Goal: Task Accomplishment & Management: Manage account settings

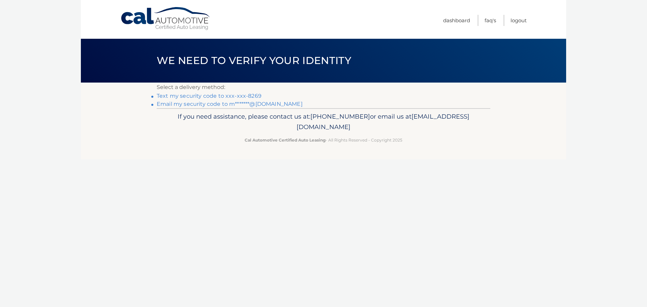
click at [251, 97] on link "Text my security code to xxx-xxx-8269" at bounding box center [209, 96] width 105 height 6
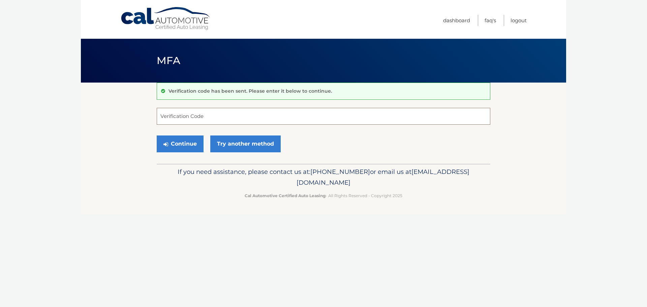
click at [163, 117] on input "Verification Code" at bounding box center [324, 116] width 334 height 17
type input "149750"
click at [192, 138] on button "Continue" at bounding box center [180, 143] width 47 height 17
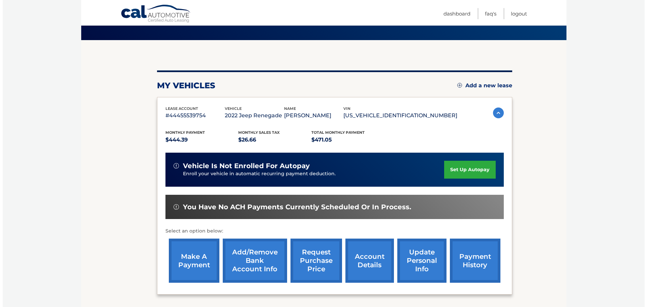
scroll to position [71, 0]
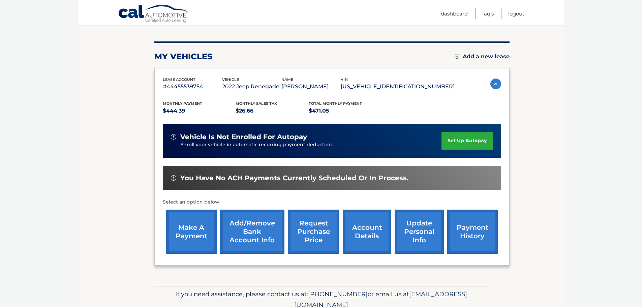
click at [314, 238] on link "request purchase price" at bounding box center [314, 232] width 52 height 44
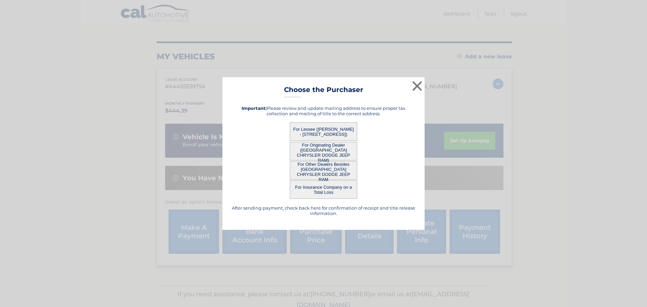
click at [324, 130] on button "For Lessee ([PERSON_NAME] - [STREET_ADDRESS])" at bounding box center [323, 131] width 67 height 19
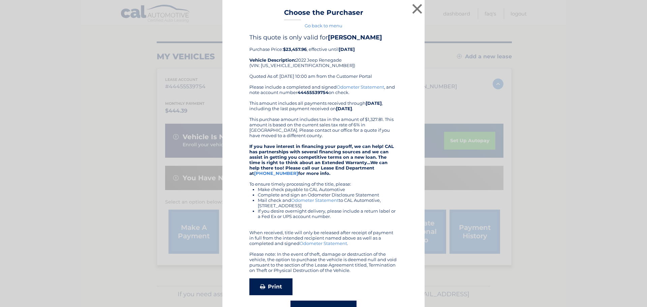
click at [277, 286] on link "Print" at bounding box center [270, 286] width 43 height 17
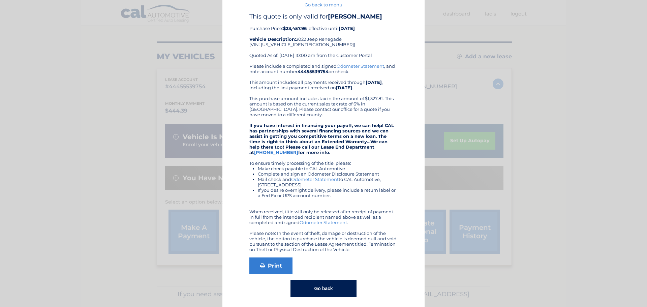
scroll to position [25, 0]
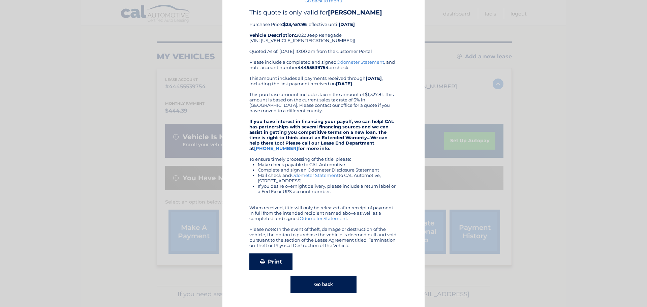
click at [268, 264] on link "Print" at bounding box center [270, 261] width 43 height 17
click at [338, 283] on button "Go back" at bounding box center [324, 285] width 66 height 18
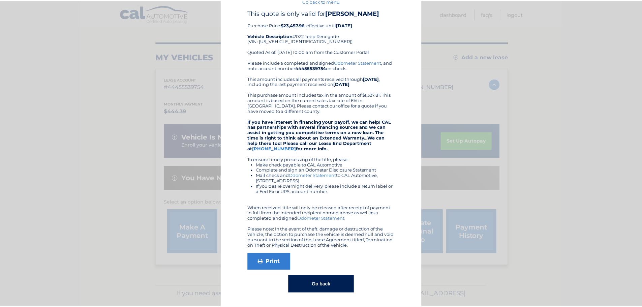
scroll to position [0, 0]
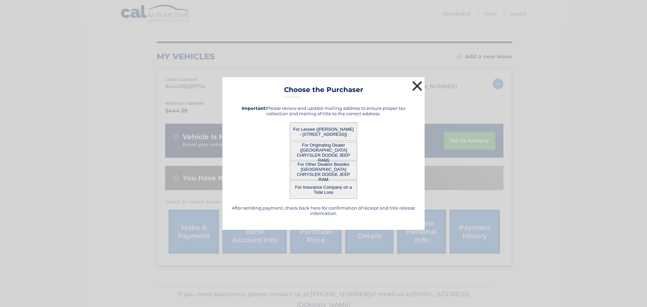
click at [418, 85] on button "×" at bounding box center [417, 85] width 13 height 13
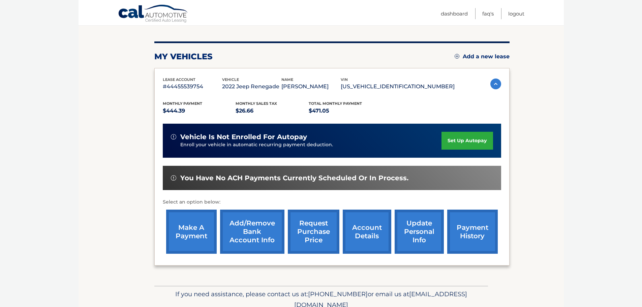
click at [365, 235] on link "account details" at bounding box center [367, 232] width 49 height 44
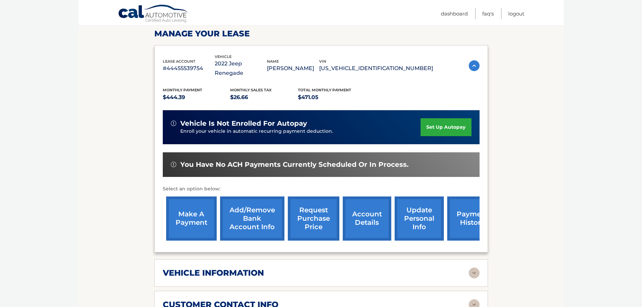
scroll to position [96, 0]
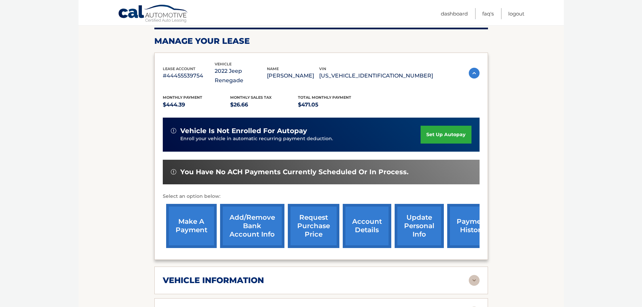
click at [463, 219] on link "payment history" at bounding box center [472, 226] width 51 height 44
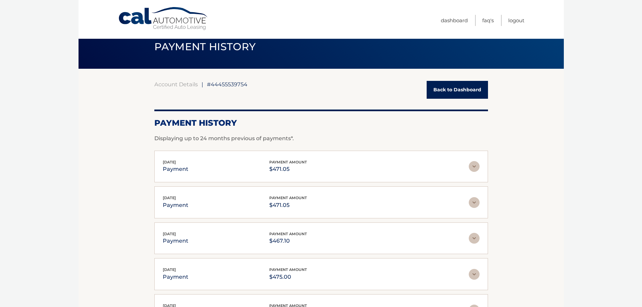
scroll to position [12, 0]
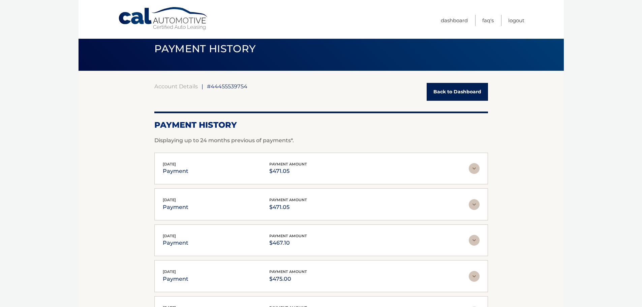
click at [449, 92] on link "Back to Dashboard" at bounding box center [457, 92] width 61 height 18
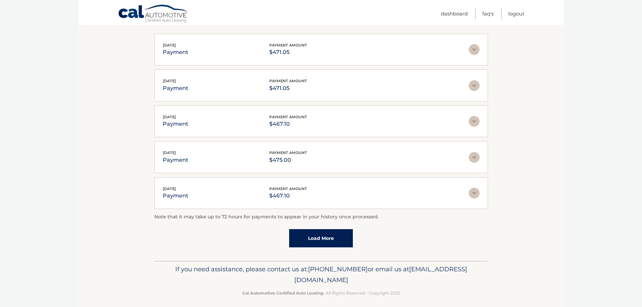
scroll to position [136, 0]
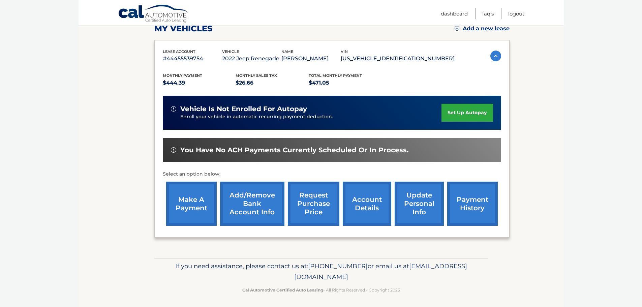
scroll to position [101, 0]
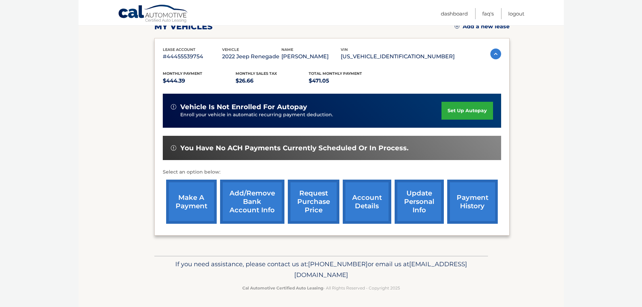
click at [365, 205] on link "account details" at bounding box center [367, 202] width 49 height 44
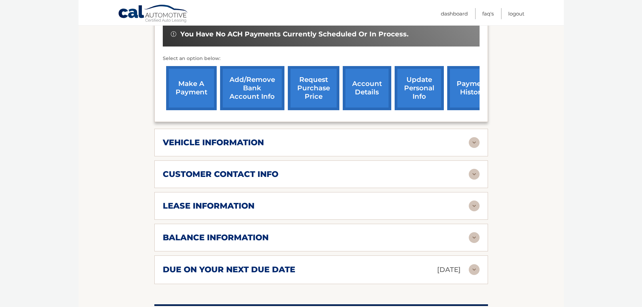
scroll to position [238, 0]
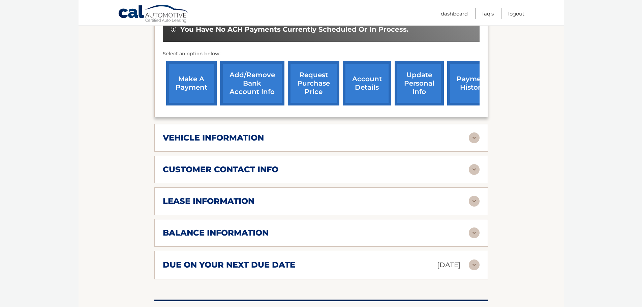
click at [472, 227] on img at bounding box center [474, 232] width 11 height 11
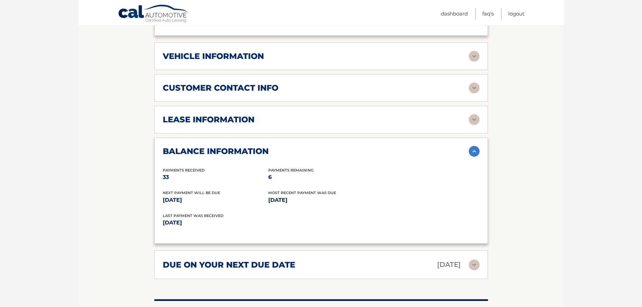
scroll to position [321, 0]
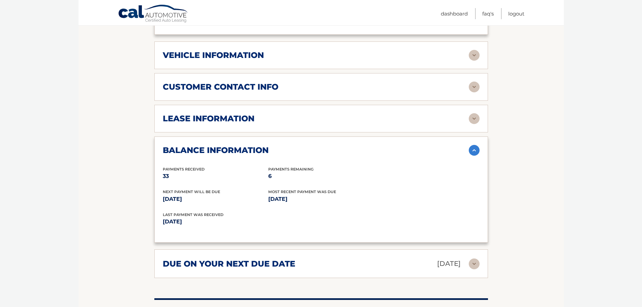
click at [474, 113] on img at bounding box center [474, 118] width 11 height 11
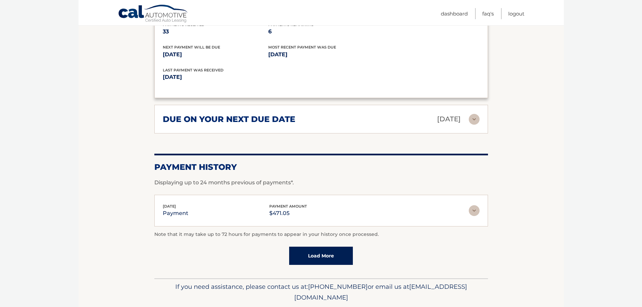
scroll to position [597, 0]
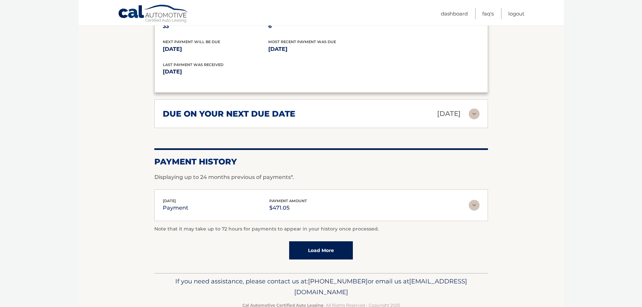
click at [324, 241] on link "Load More" at bounding box center [321, 250] width 64 height 18
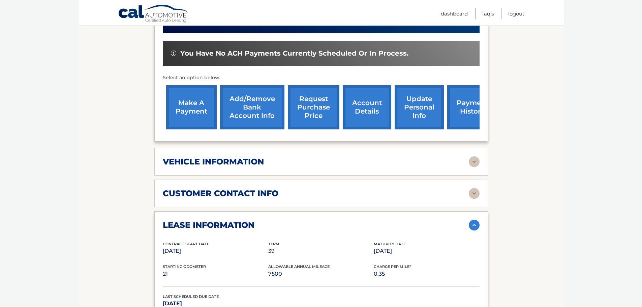
scroll to position [201, 0]
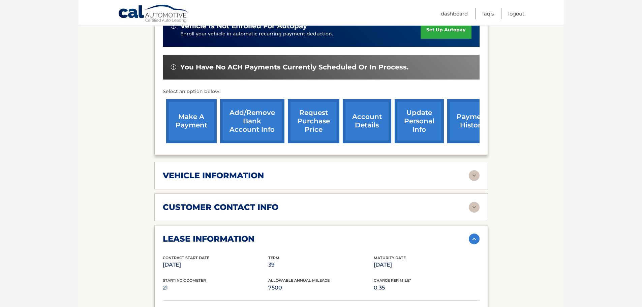
click at [367, 128] on link "account details" at bounding box center [367, 121] width 49 height 44
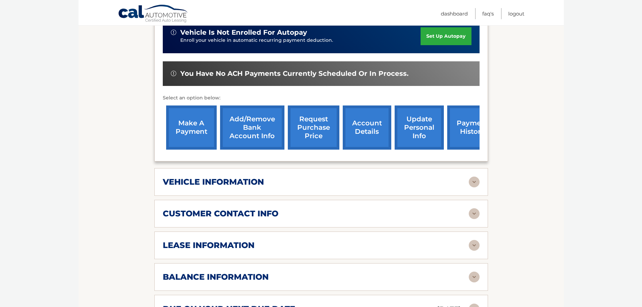
scroll to position [200, 0]
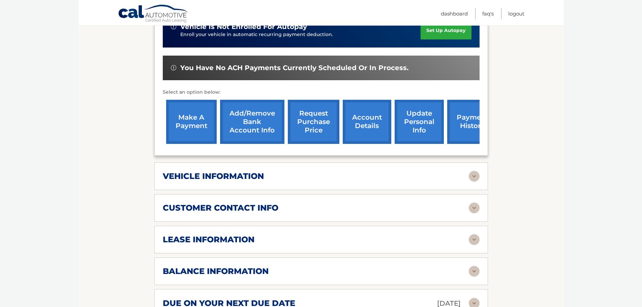
click at [476, 171] on img at bounding box center [474, 176] width 11 height 11
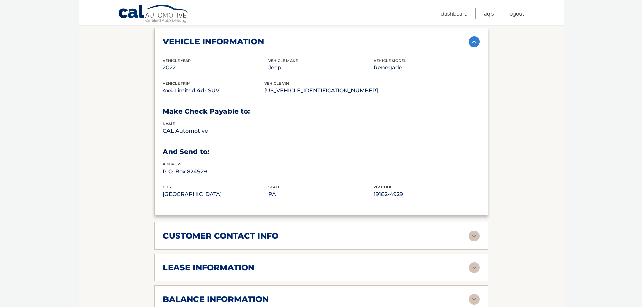
scroll to position [351, 0]
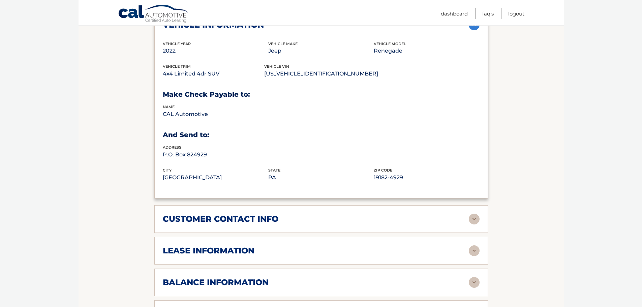
click at [475, 214] on img at bounding box center [474, 219] width 11 height 11
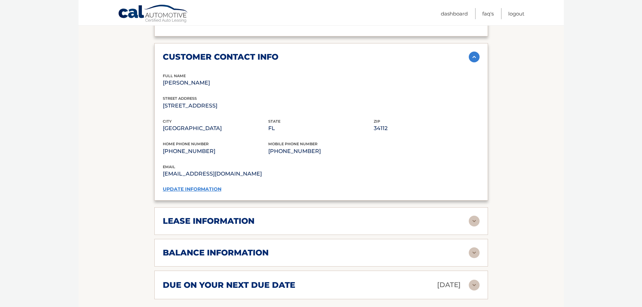
scroll to position [515, 0]
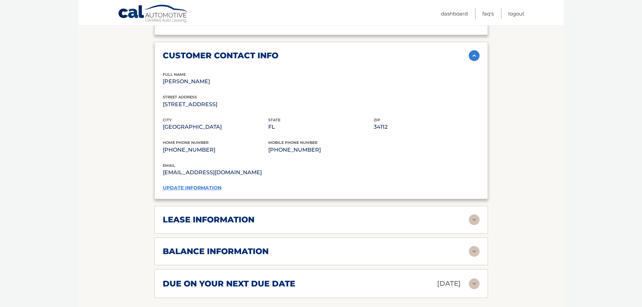
click at [475, 214] on img at bounding box center [474, 219] width 11 height 11
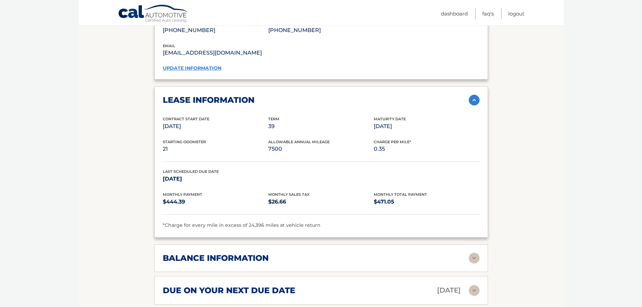
scroll to position [646, 0]
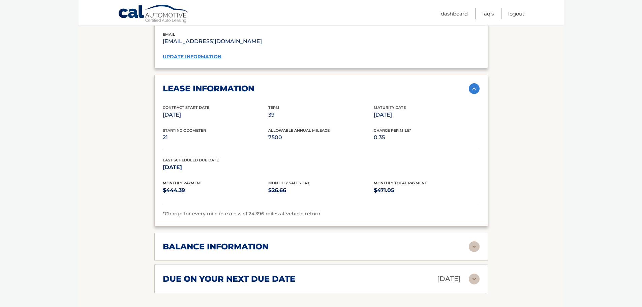
click at [468, 242] on div "balance information" at bounding box center [316, 247] width 306 height 10
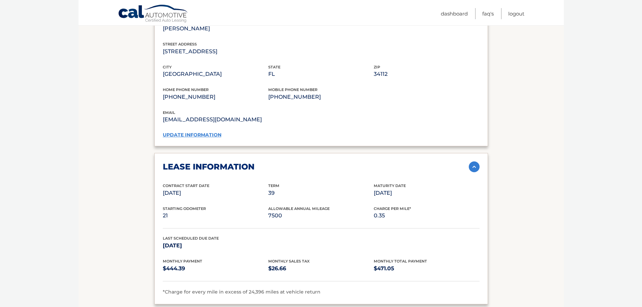
scroll to position [566, 0]
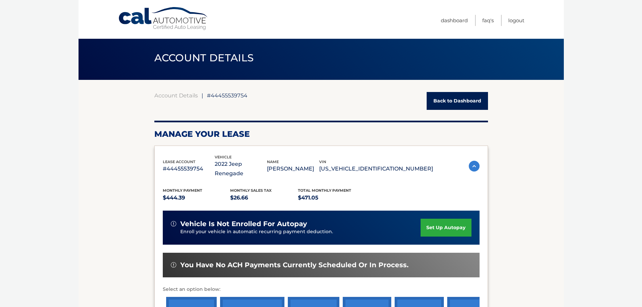
scroll to position [0, 0]
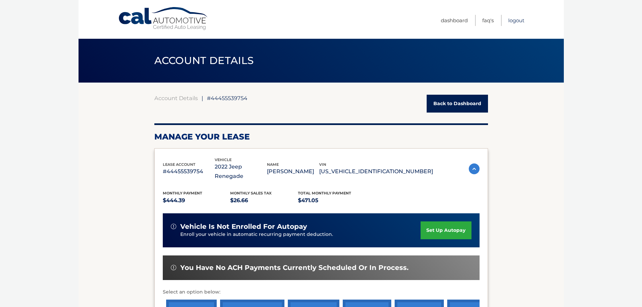
drag, startPoint x: 616, startPoint y: 54, endPoint x: 516, endPoint y: 21, distance: 104.8
click at [516, 21] on link "Logout" at bounding box center [516, 20] width 16 height 11
